Goal: Information Seeking & Learning: Find specific page/section

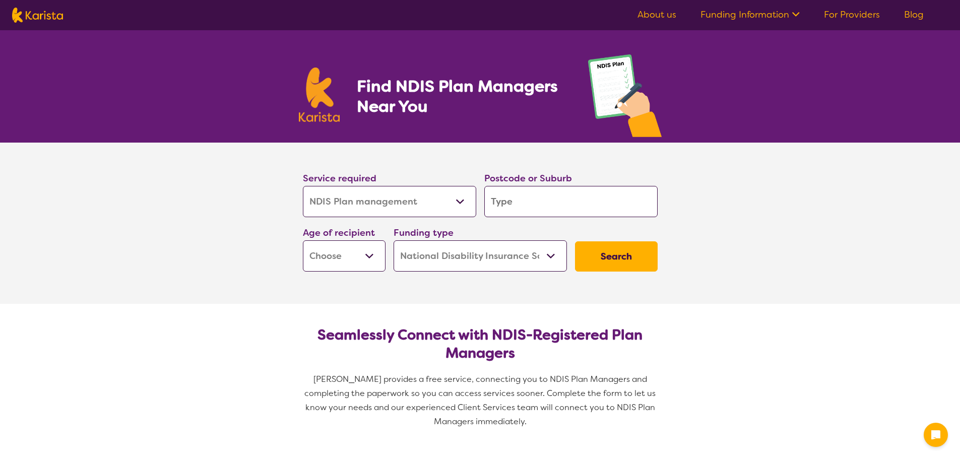
select select "NDIS Plan management"
select select "NDIS"
select select "NDIS Plan management"
select select "NDIS"
click at [457, 210] on select "Allied Health Assistant Assessment ([MEDICAL_DATA] or [MEDICAL_DATA]) Behaviour…" at bounding box center [389, 201] width 173 height 31
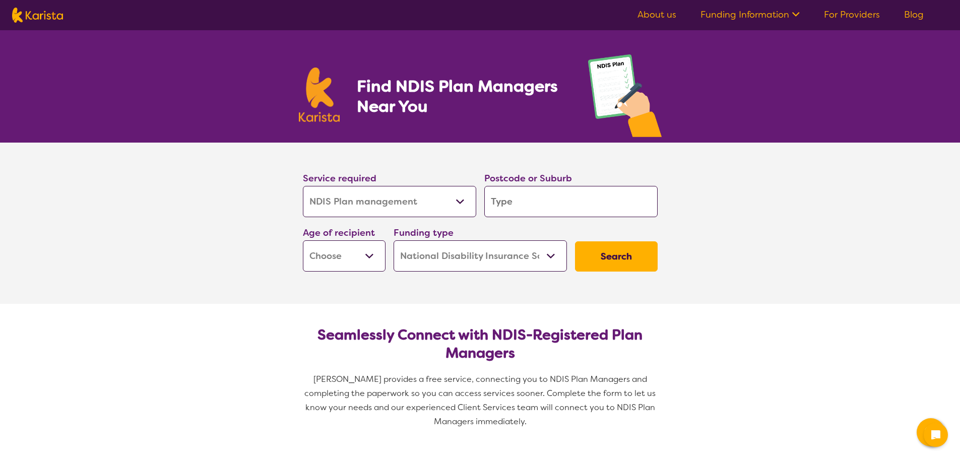
click at [457, 210] on select "Allied Health Assistant Assessment ([MEDICAL_DATA] or [MEDICAL_DATA]) Behaviour…" at bounding box center [389, 201] width 173 height 31
click at [373, 258] on select "Early Childhood - 0 to 9 Child - 10 to 11 Adolescent - 12 to 17 Adult - 18 to 6…" at bounding box center [344, 255] width 83 height 31
select select "AD"
click at [303, 240] on select "Early Childhood - 0 to 9 Child - 10 to 11 Adolescent - 12 to 17 Adult - 18 to 6…" at bounding box center [344, 255] width 83 height 31
select select "AD"
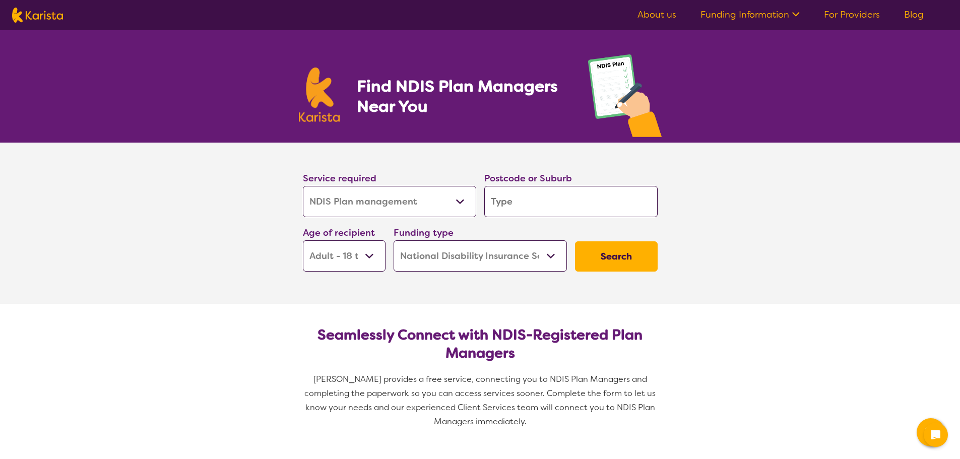
click at [576, 193] on input "search" at bounding box center [570, 201] width 173 height 31
type input "3"
type input "37"
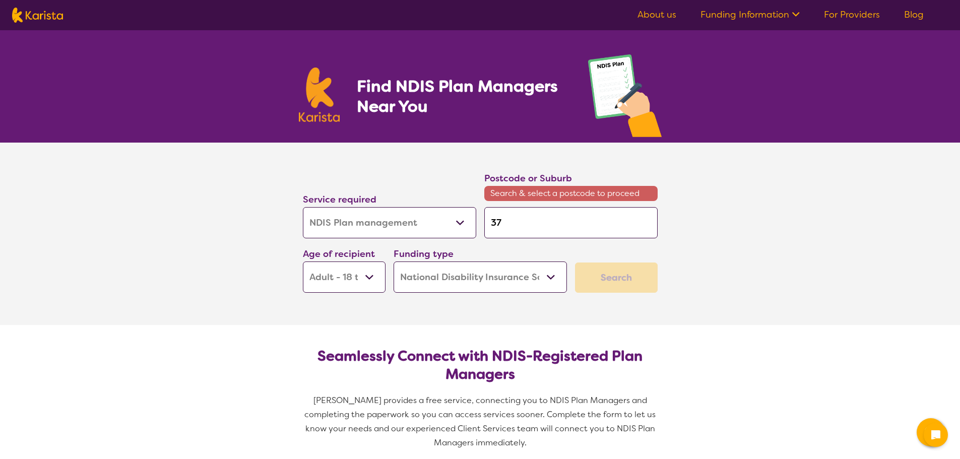
type input "375"
type input "3752"
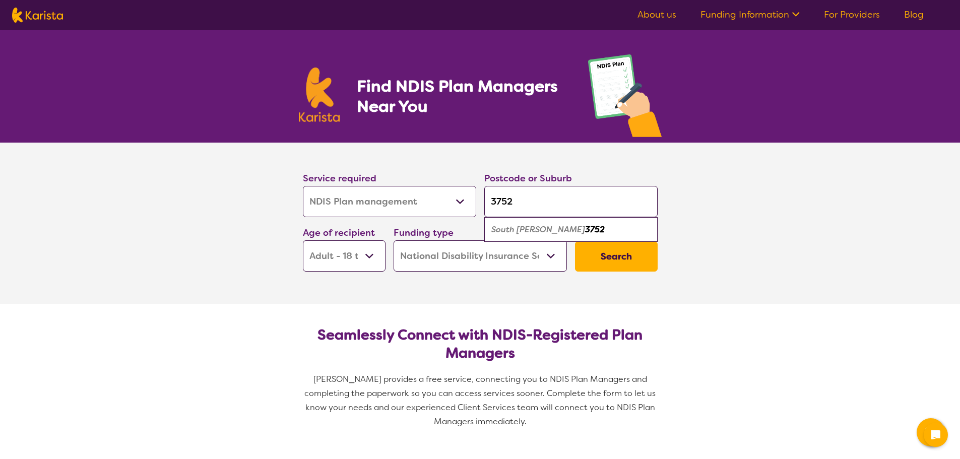
type input "3752"
click at [573, 231] on div "South [PERSON_NAME] 3752" at bounding box center [570, 229] width 163 height 19
click at [600, 264] on button "Search" at bounding box center [616, 256] width 83 height 30
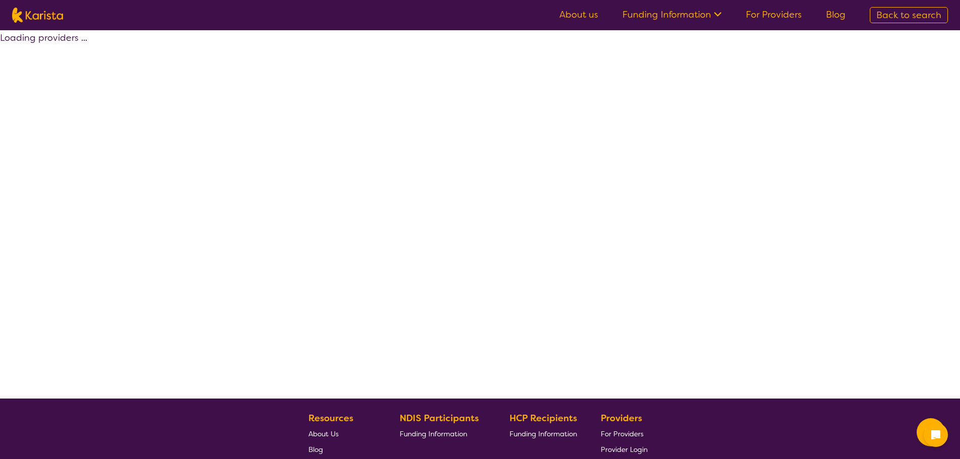
select select "by_score"
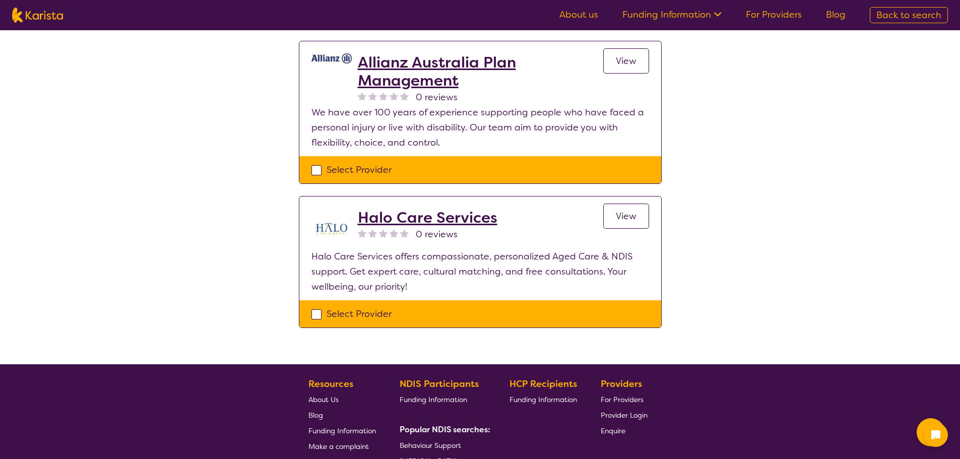
scroll to position [1103, 0]
